Goal: Information Seeking & Learning: Learn about a topic

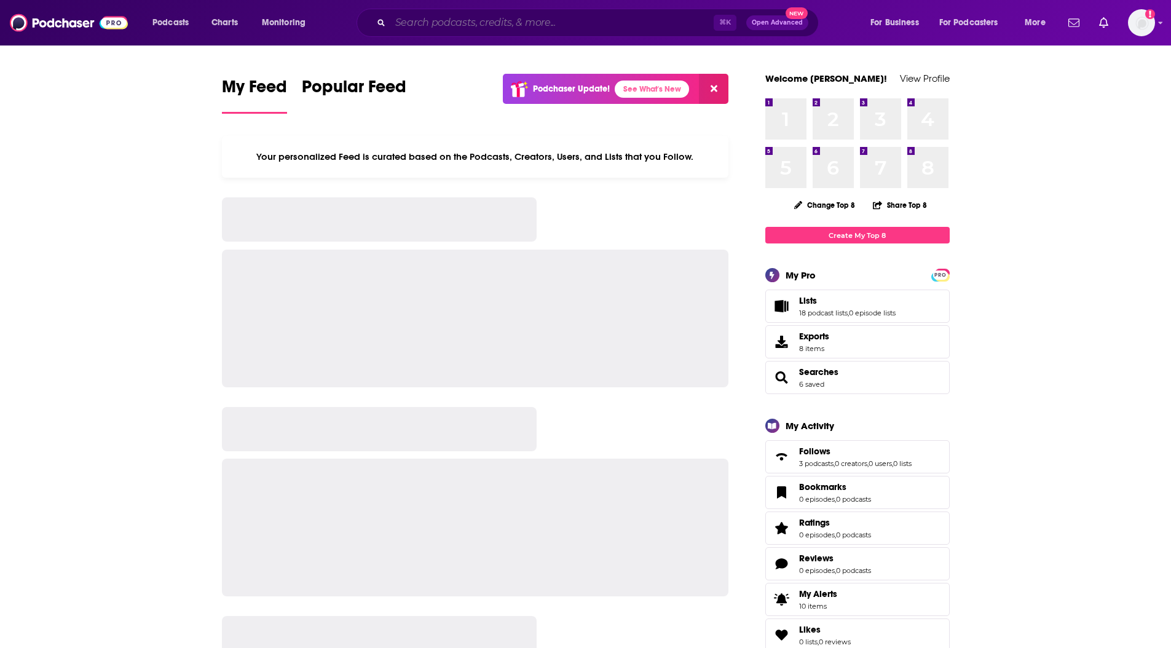
click at [414, 17] on input "Search podcasts, credits, & more..." at bounding box center [551, 23] width 323 height 20
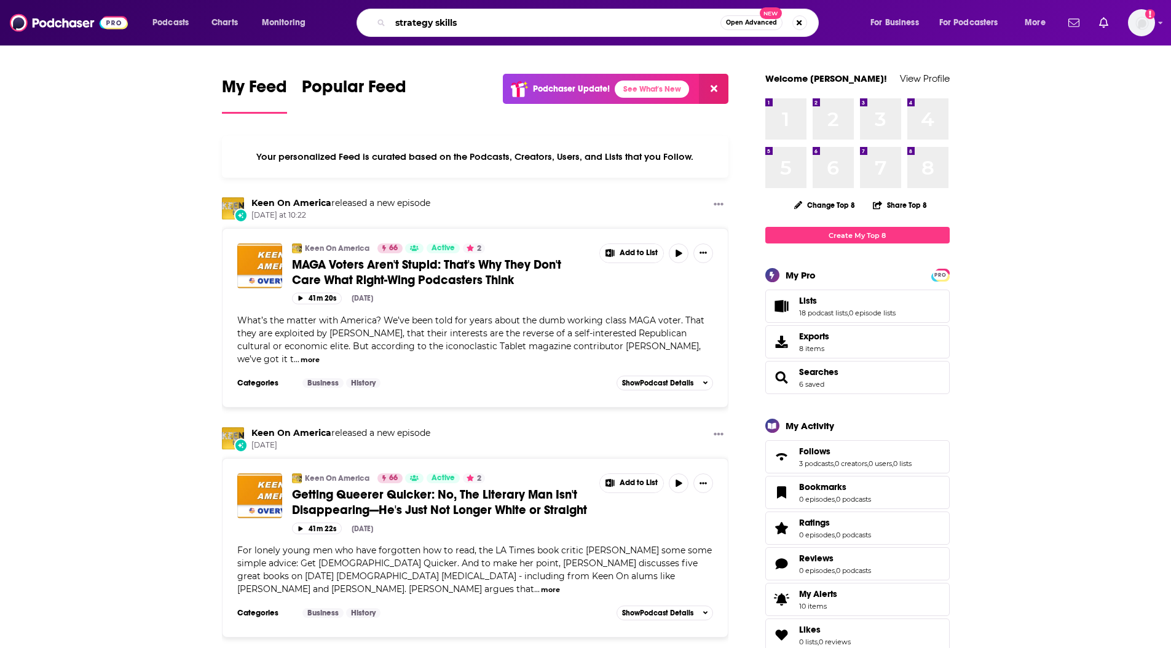
type input "strategy skills"
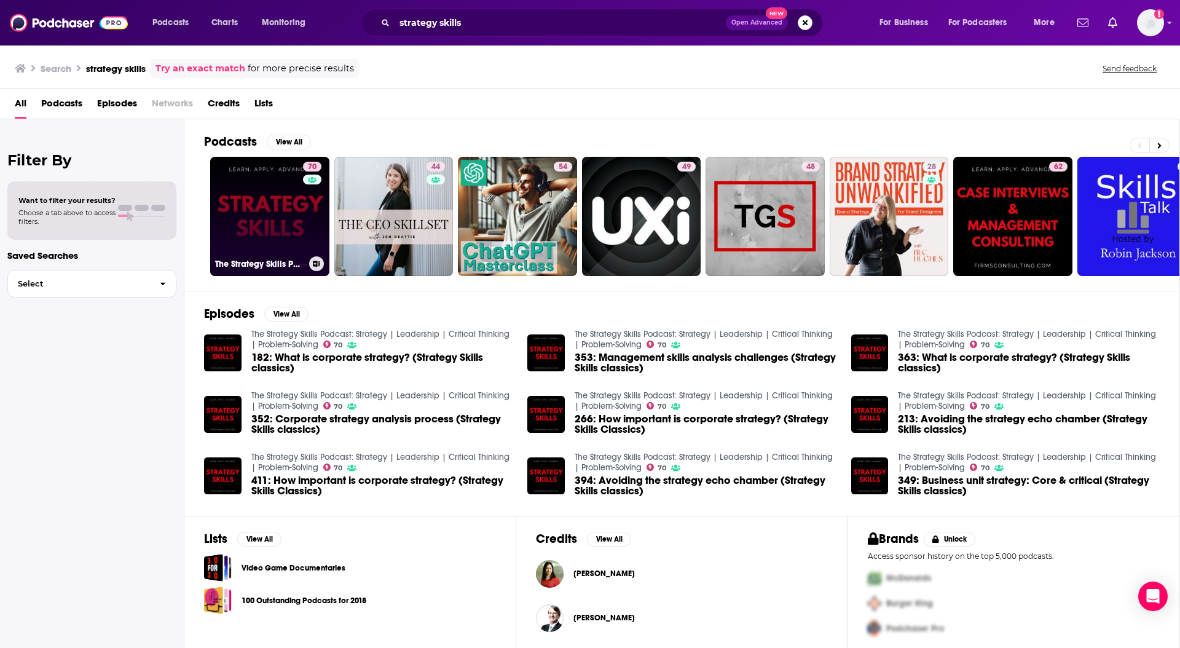
click at [214, 205] on link "70 The Strategy Skills Podcast: Strategy | Leadership | Critical Thinking | Pro…" at bounding box center [269, 216] width 119 height 119
